Goal: Task Accomplishment & Management: Use online tool/utility

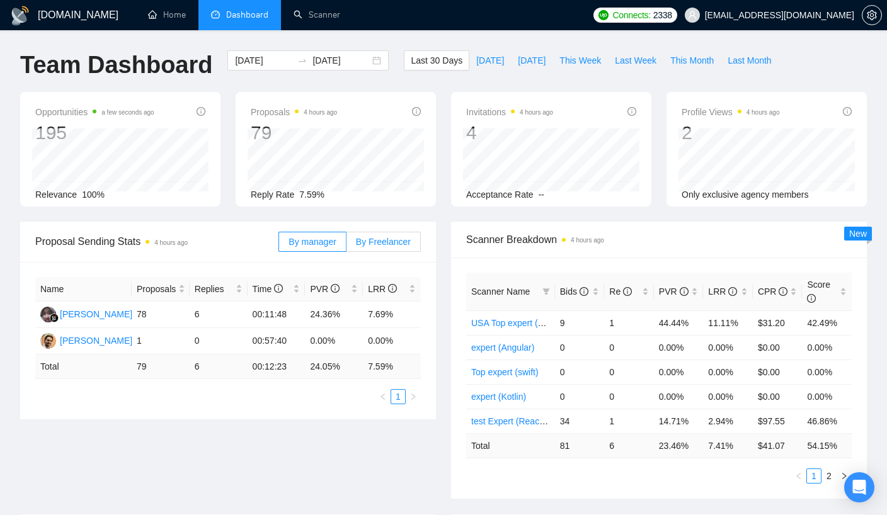
click at [389, 244] on span "By Freelancer" at bounding box center [383, 242] width 55 height 10
click at [346, 245] on input "By Freelancer" at bounding box center [346, 245] width 0 height 0
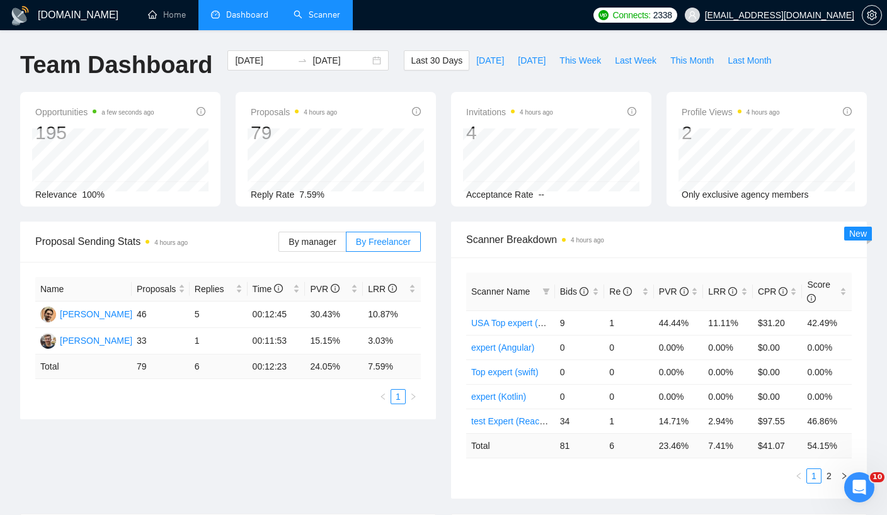
click at [326, 13] on link "Scanner" at bounding box center [317, 14] width 47 height 11
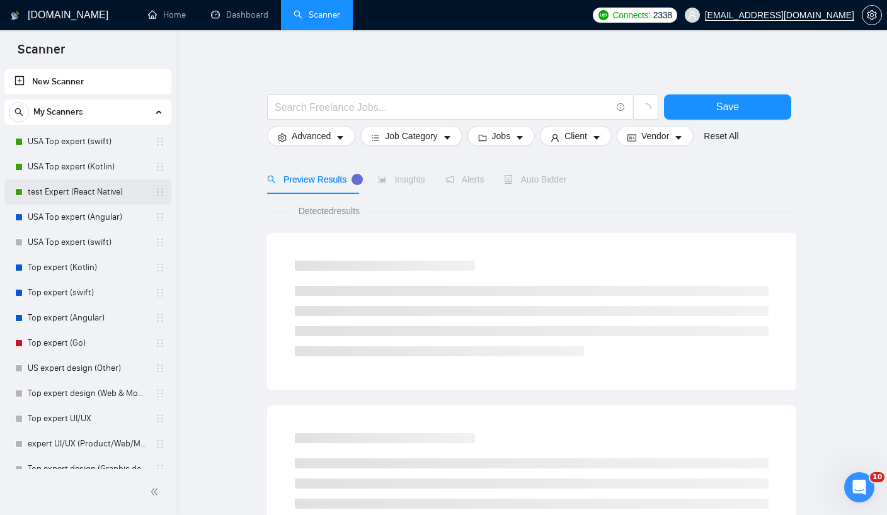
click at [93, 200] on link "test Expert (React Native)" at bounding box center [88, 192] width 120 height 25
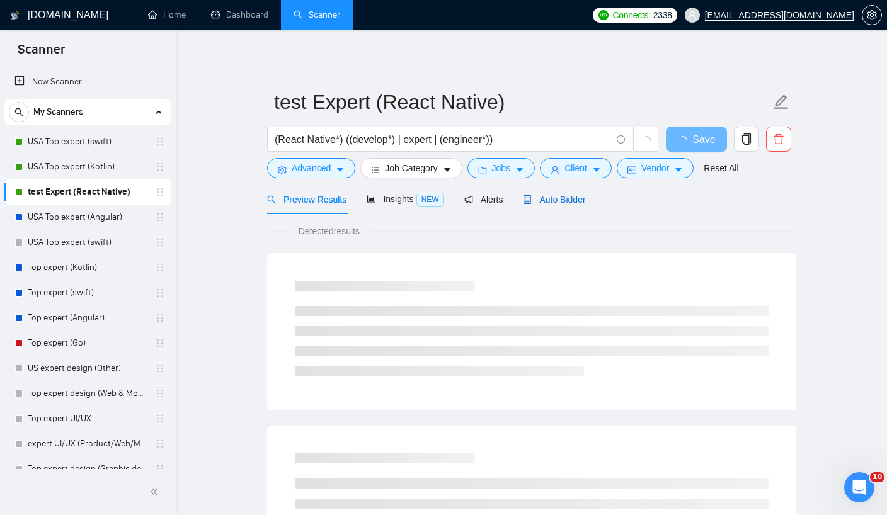
click at [556, 202] on span "Auto Bidder" at bounding box center [554, 200] width 62 height 10
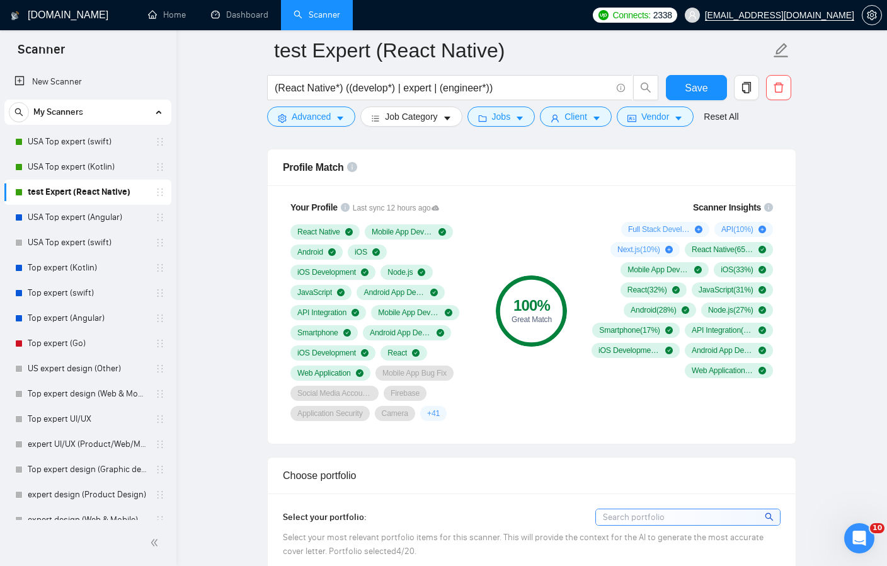
scroll to position [818, 0]
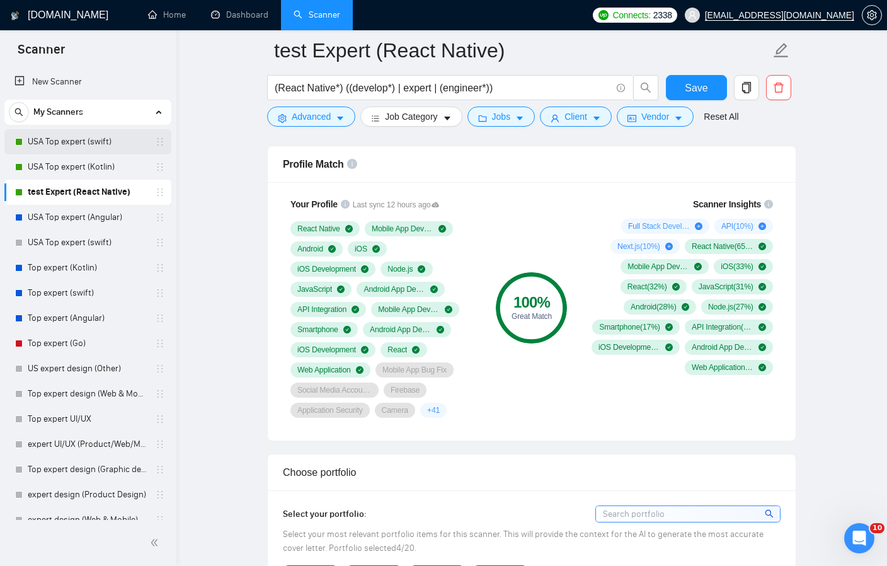
click at [72, 149] on link "USA Top expert (swift)" at bounding box center [88, 141] width 120 height 25
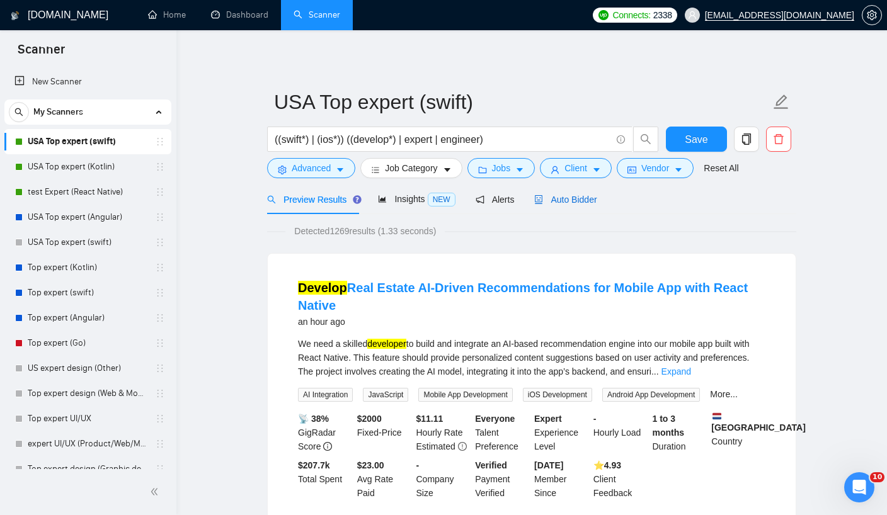
click at [560, 195] on span "Auto Bidder" at bounding box center [565, 200] width 62 height 10
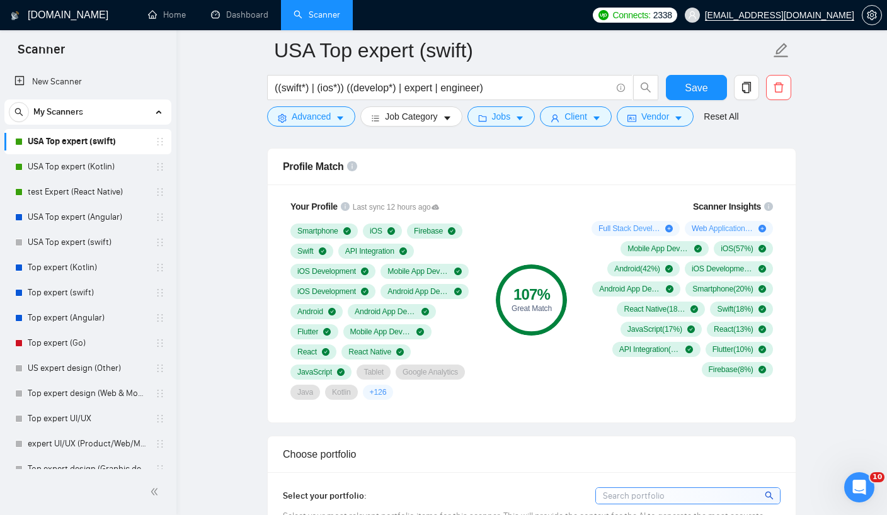
scroll to position [814, 0]
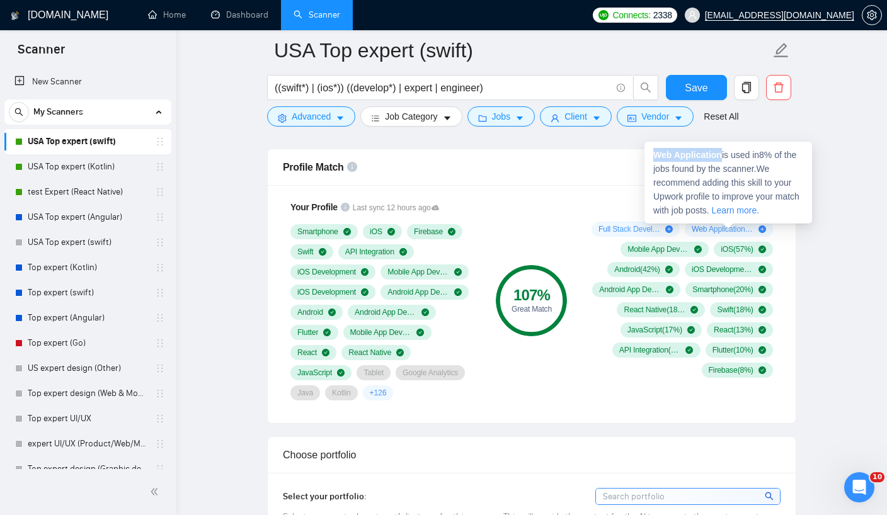
drag, startPoint x: 654, startPoint y: 157, endPoint x: 724, endPoint y: 154, distance: 70.0
click at [724, 154] on span "Web Application is used in 8 % of the jobs found by the scanner. We recommend a…" at bounding box center [726, 183] width 146 height 66
copy strong "Web Application"
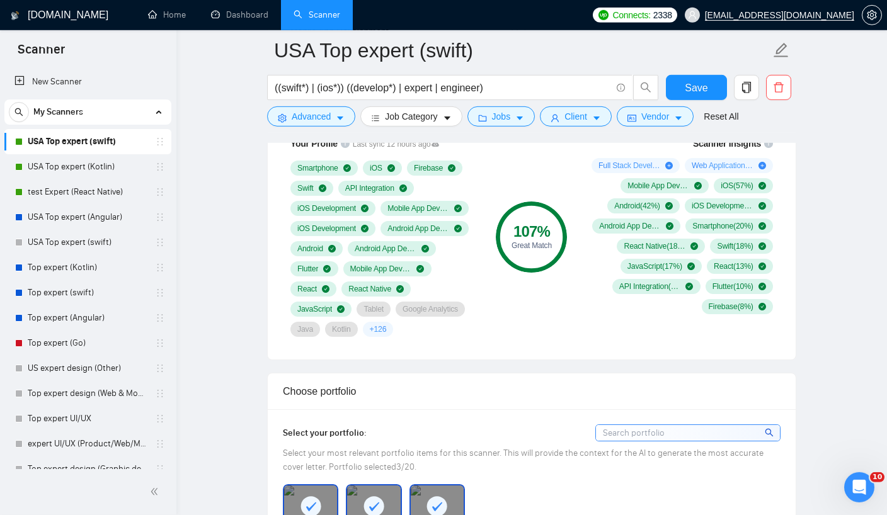
scroll to position [886, 0]
